Goal: Task Accomplishment & Management: Complete application form

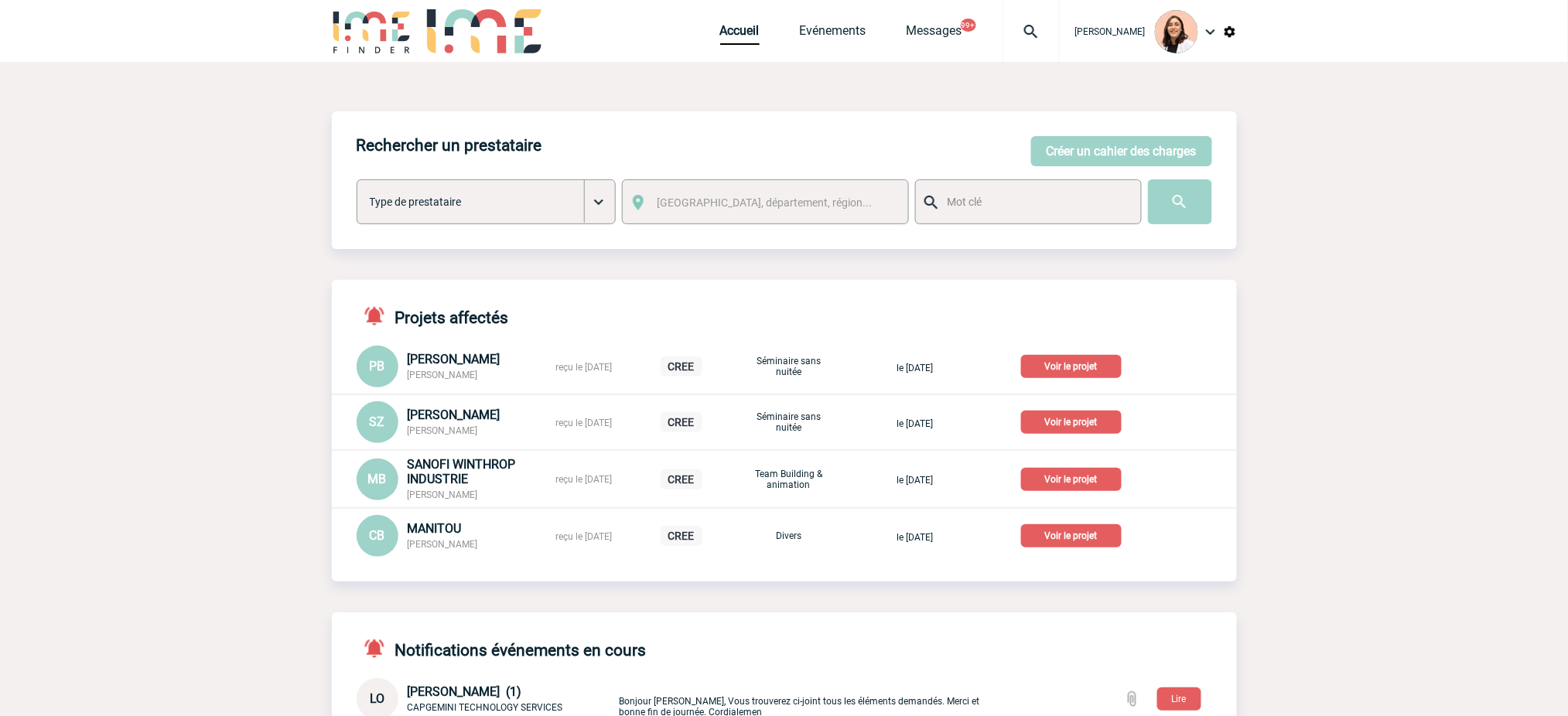
click at [1048, 40] on img at bounding box center [1031, 32] width 56 height 19
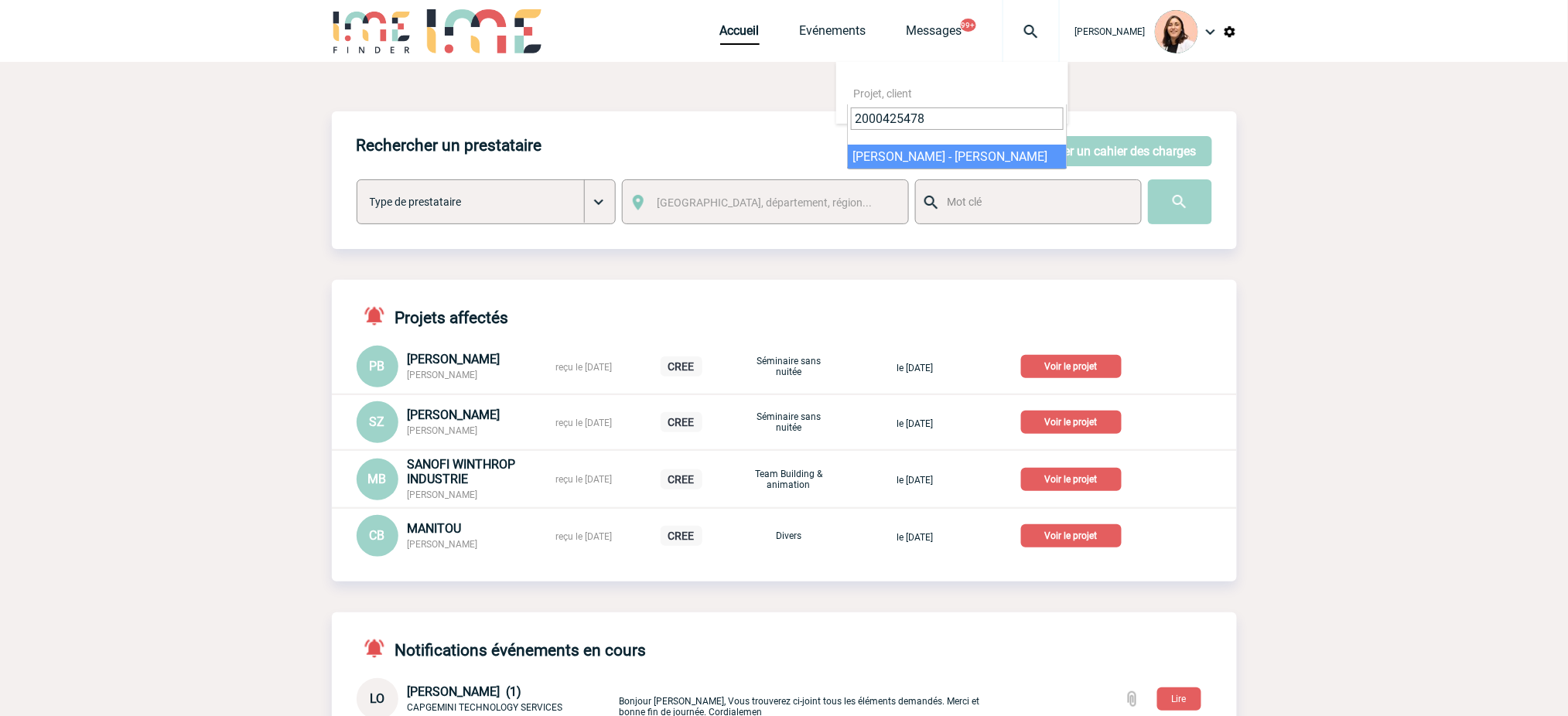
type input "2000425478"
select select "24979"
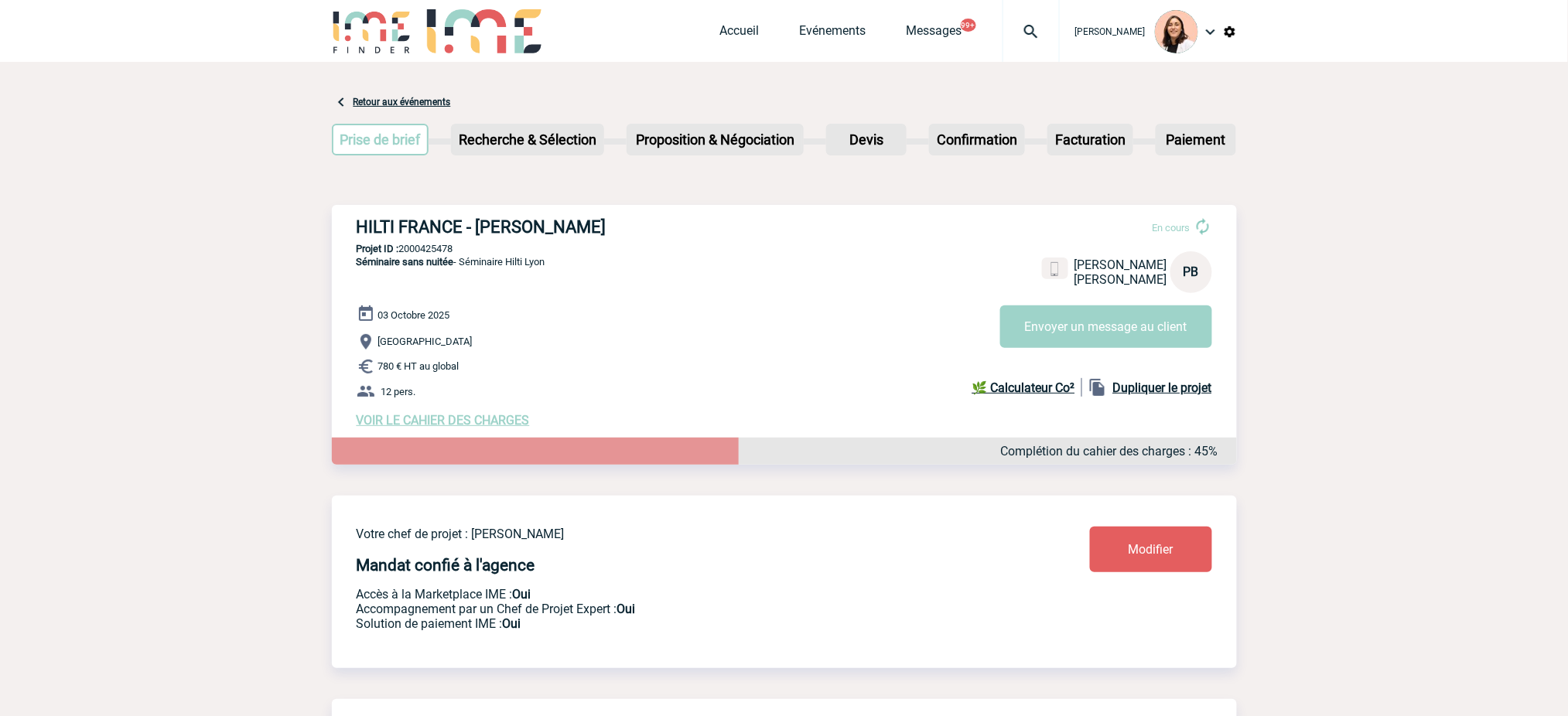
click at [1024, 32] on img at bounding box center [1031, 32] width 56 height 19
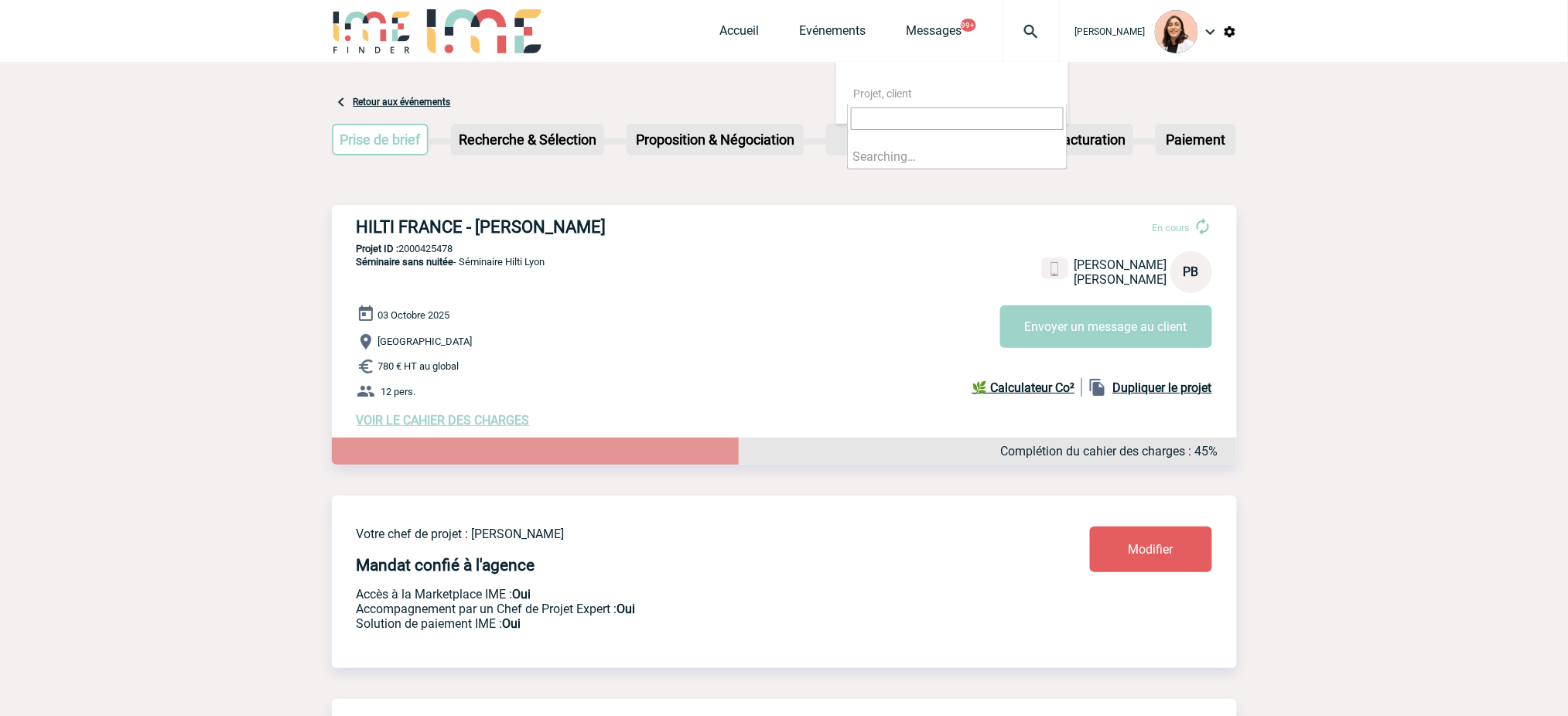
click at [981, 111] on input "search" at bounding box center [957, 119] width 213 height 23
type input "2000425478"
select select "24979"
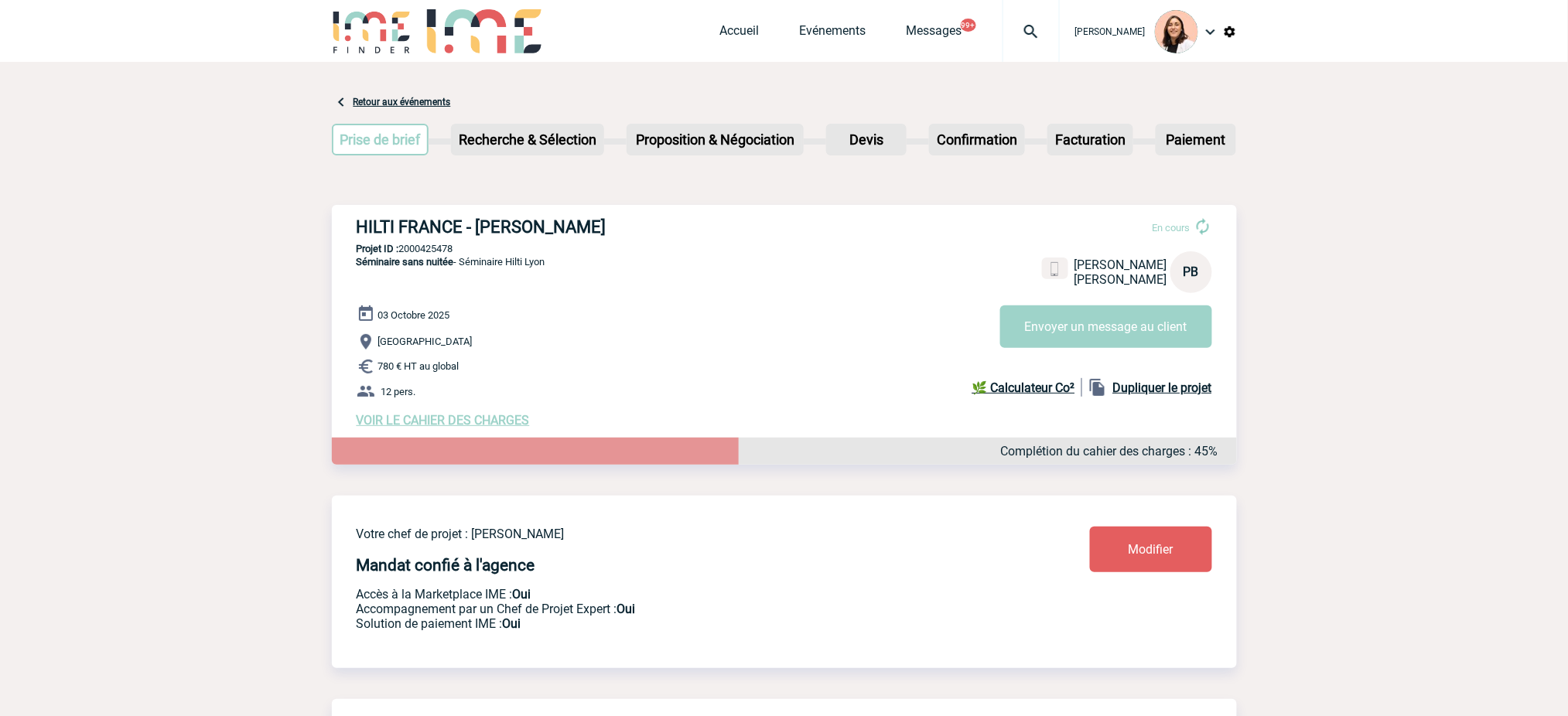
click at [653, 221] on h3 "HILTI FRANCE - [PERSON_NAME]" at bounding box center [589, 227] width 464 height 19
copy div "HILTI FRANCE - [PERSON_NAME]"
click at [425, 255] on div "HILTI FRANCE - Pierre Louis BURNICHON En cours Pierre Louis BURNICHON HILTI FRA…" at bounding box center [784, 322] width 905 height 235
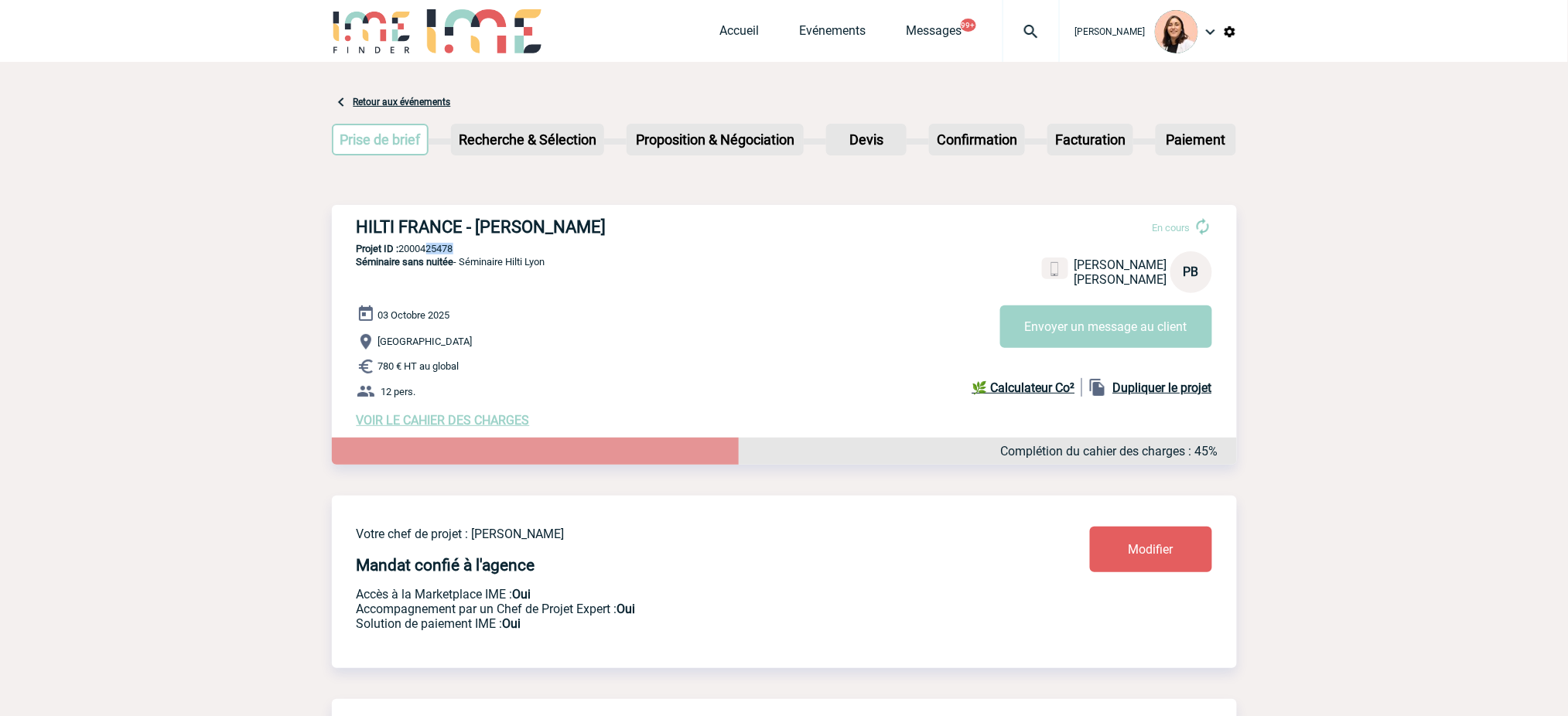
click at [425, 255] on div "HILTI FRANCE - Pierre Louis BURNICHON En cours Pierre Louis BURNICHON HILTI FRA…" at bounding box center [784, 322] width 905 height 235
click at [429, 253] on p "Projet ID : 2000425478" at bounding box center [784, 248] width 905 height 11
click at [429, 252] on p "Projet ID : 2000425478" at bounding box center [784, 248] width 905 height 11
click at [721, 31] on link "Accueil" at bounding box center [740, 34] width 40 height 22
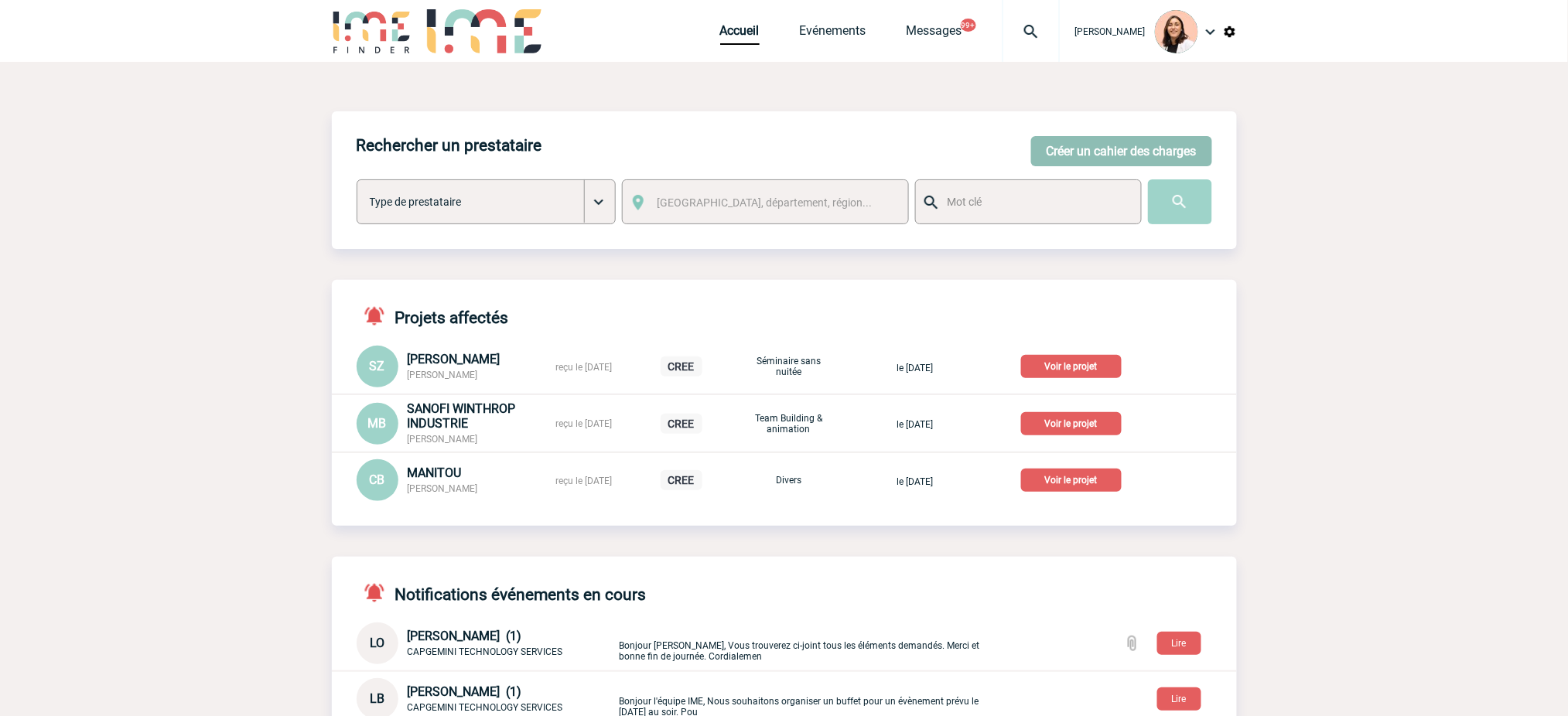
click at [1118, 146] on button "Créer un cahier des charges" at bounding box center [1122, 150] width 181 height 30
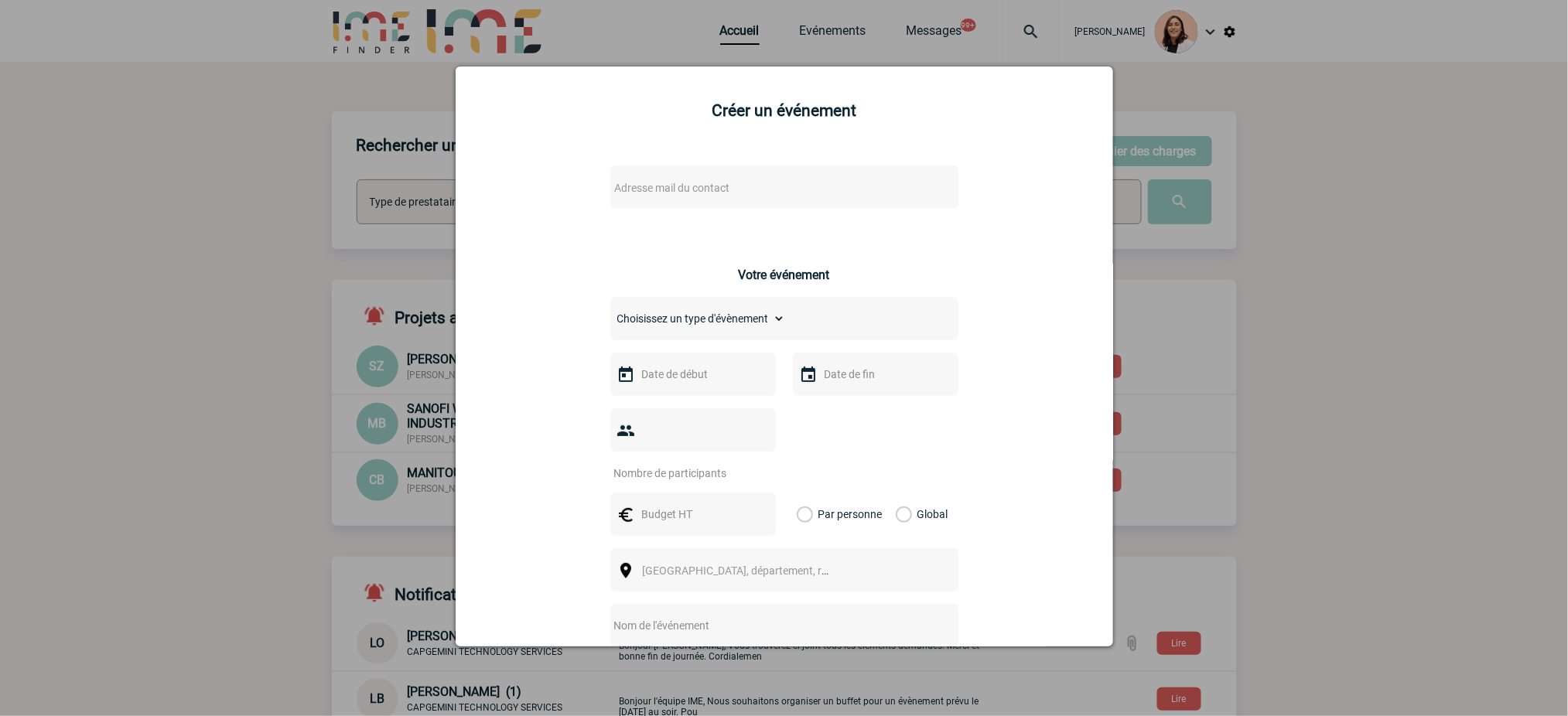
click at [694, 170] on div "Adresse mail du contact" at bounding box center [784, 187] width 348 height 44
click at [688, 178] on span "Adresse mail du contact" at bounding box center [744, 187] width 271 height 22
type input "anne.garcia@se.com"
drag, startPoint x: 1436, startPoint y: 191, endPoint x: 1526, endPoint y: 200, distance: 90.4
click at [1461, 189] on div at bounding box center [784, 358] width 1568 height 716
